Goal: Task Accomplishment & Management: Manage account settings

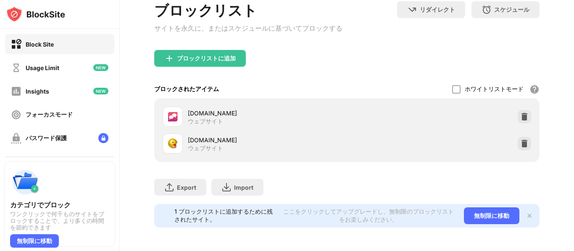
scroll to position [89, 0]
click at [523, 117] on img at bounding box center [524, 117] width 8 height 8
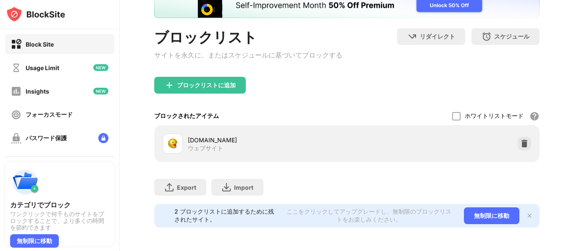
scroll to position [63, 0]
click at [350, 97] on div "ブロックリストに追加" at bounding box center [346, 92] width 385 height 30
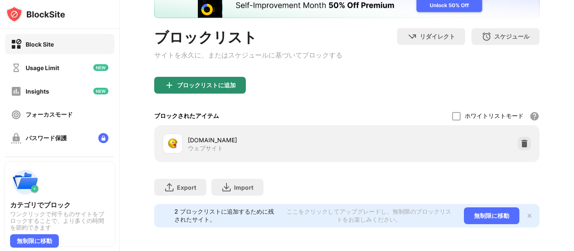
click at [202, 89] on div "ブロックリストに追加" at bounding box center [200, 85] width 92 height 17
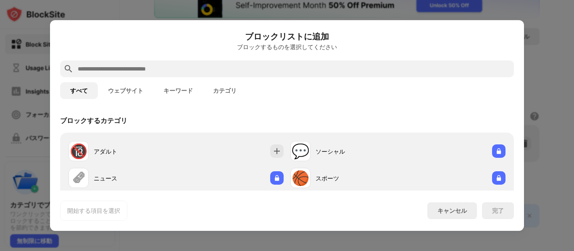
click at [206, 66] on input "text" at bounding box center [294, 69] width 434 height 10
paste input "**********"
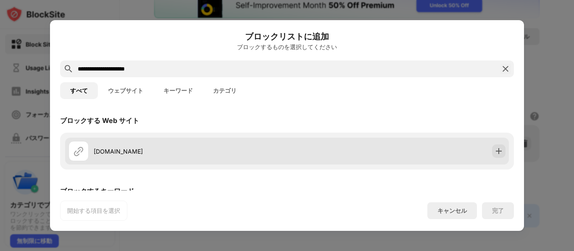
type input "**********"
click at [426, 157] on div "[DOMAIN_NAME]" at bounding box center [287, 151] width 444 height 27
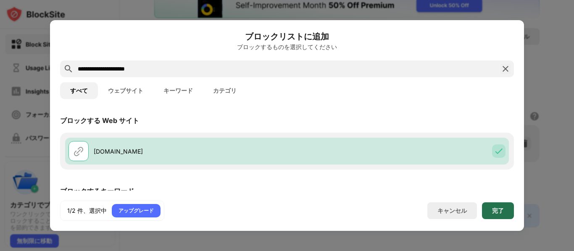
click at [500, 214] on div "完了" at bounding box center [498, 210] width 32 height 17
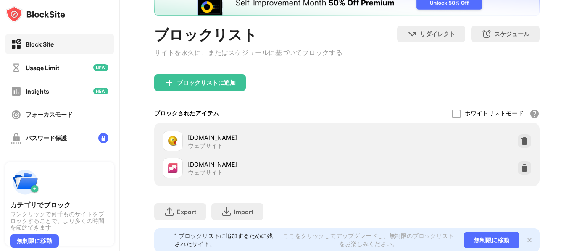
scroll to position [89, 0]
